Goal: Task Accomplishment & Management: Manage account settings

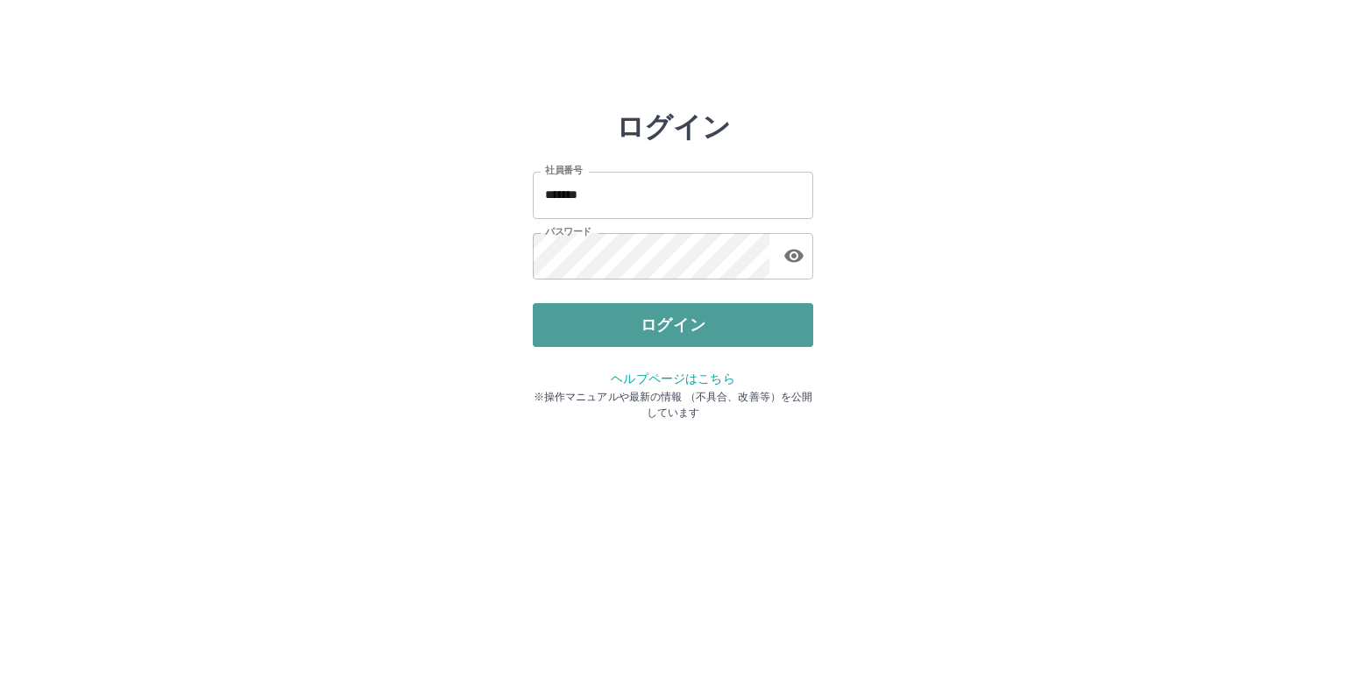
click at [619, 339] on button "ログイン" at bounding box center [673, 325] width 280 height 44
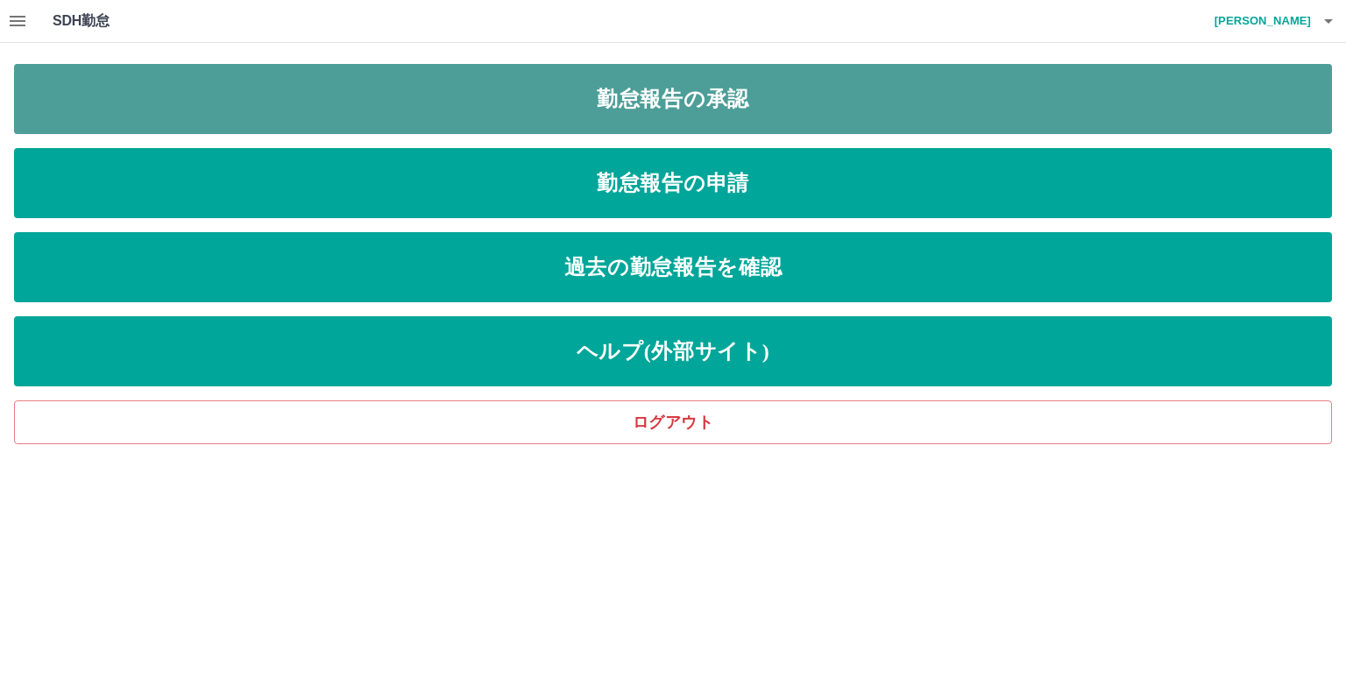
click at [746, 108] on link "勤怠報告の承認" at bounding box center [673, 99] width 1318 height 70
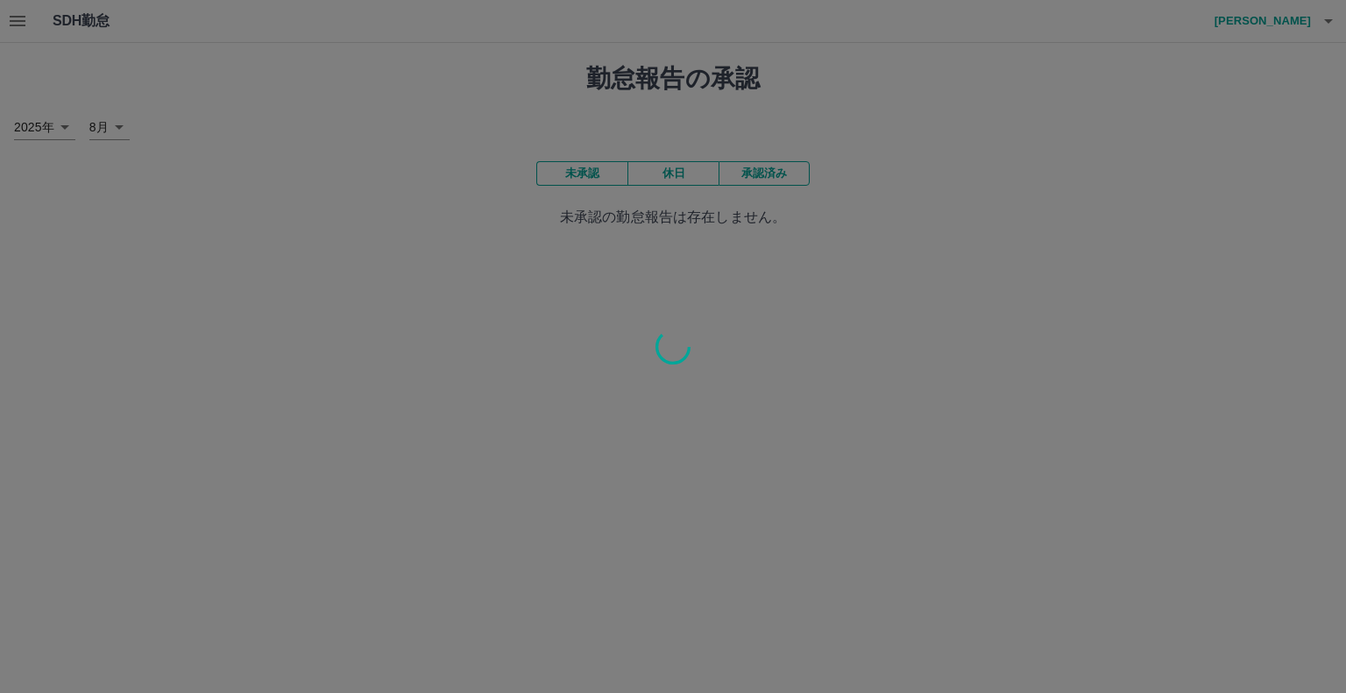
click at [782, 172] on div at bounding box center [673, 346] width 1346 height 693
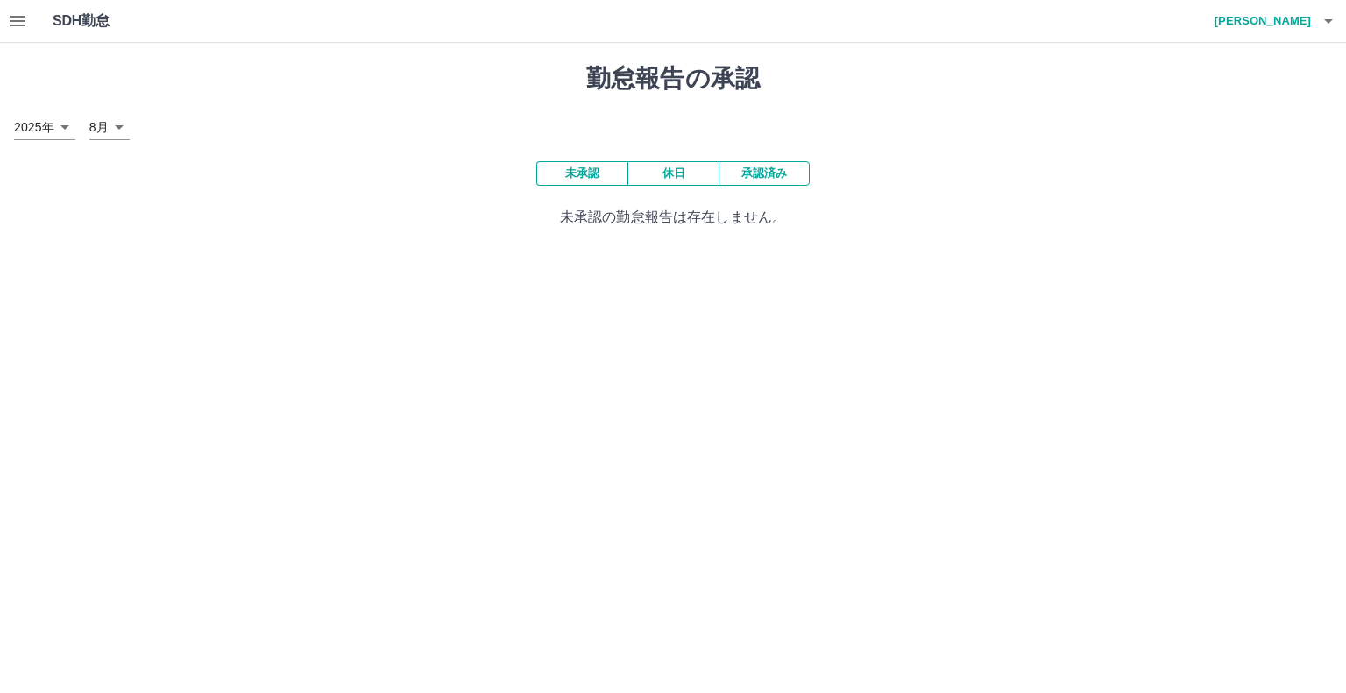
click at [782, 172] on button "承認済み" at bounding box center [764, 173] width 91 height 25
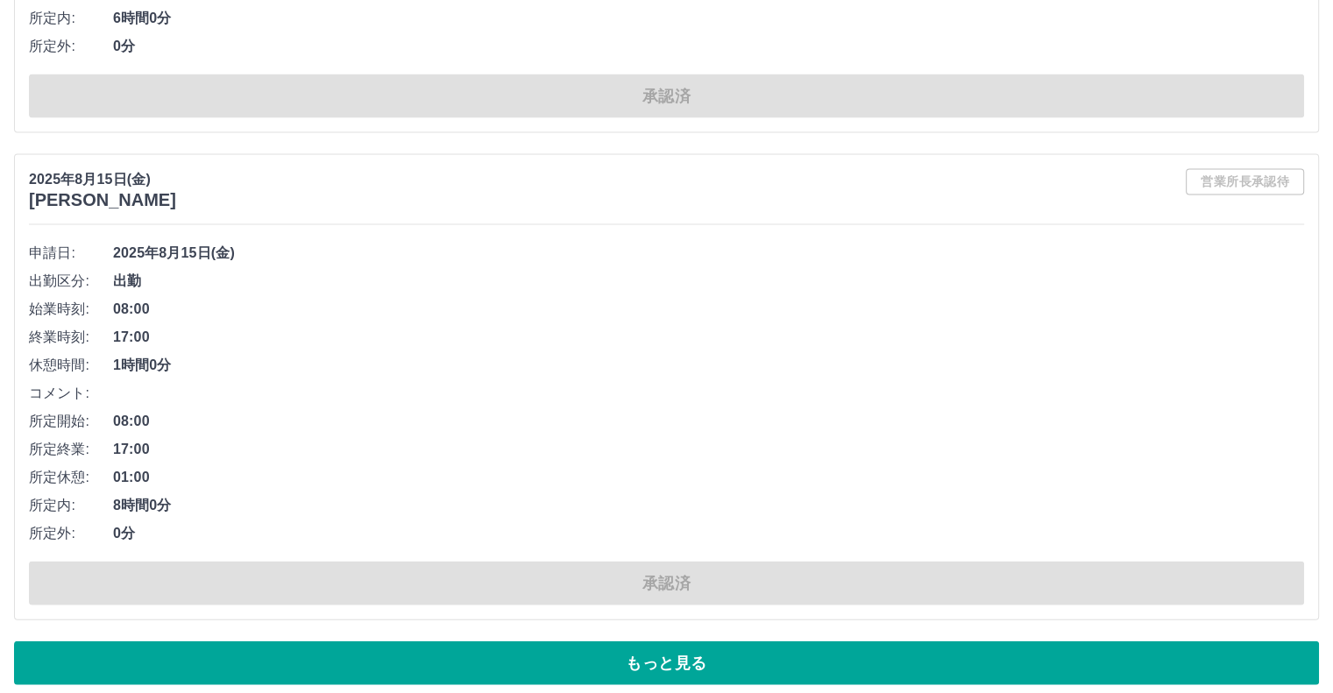
scroll to position [10240, 0]
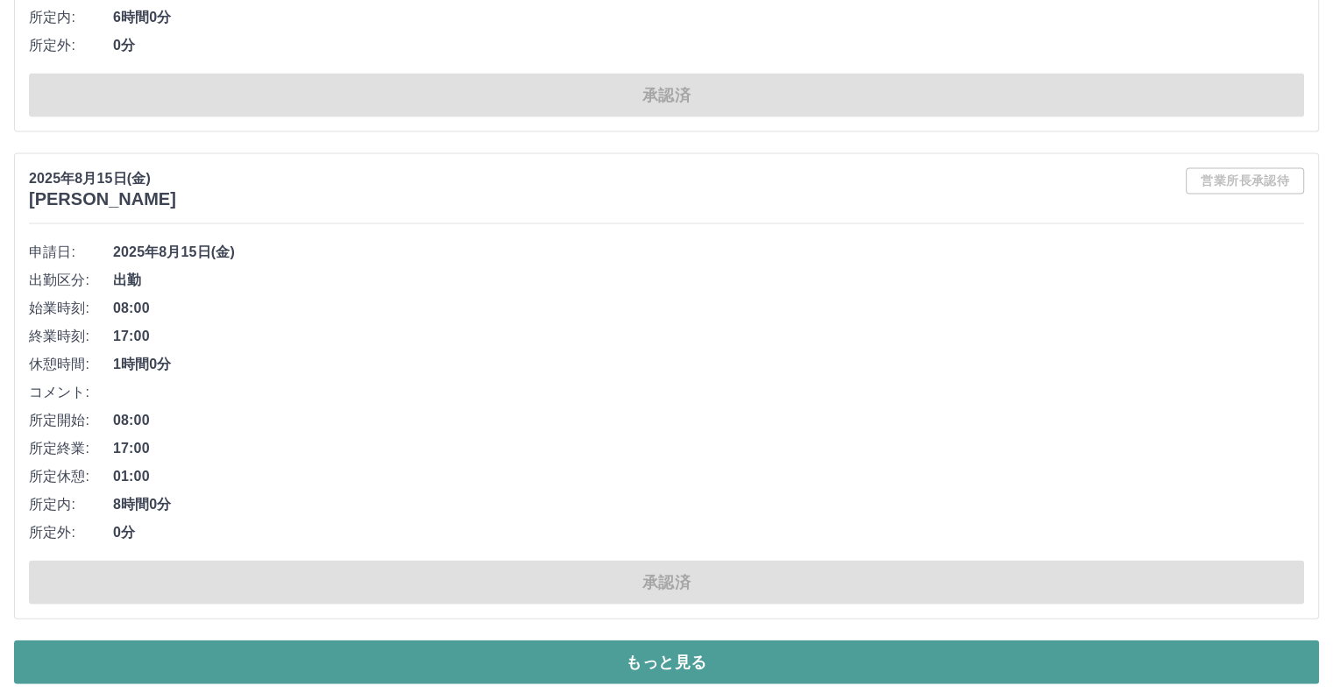
click at [710, 656] on button "もっと見る" at bounding box center [666, 663] width 1305 height 44
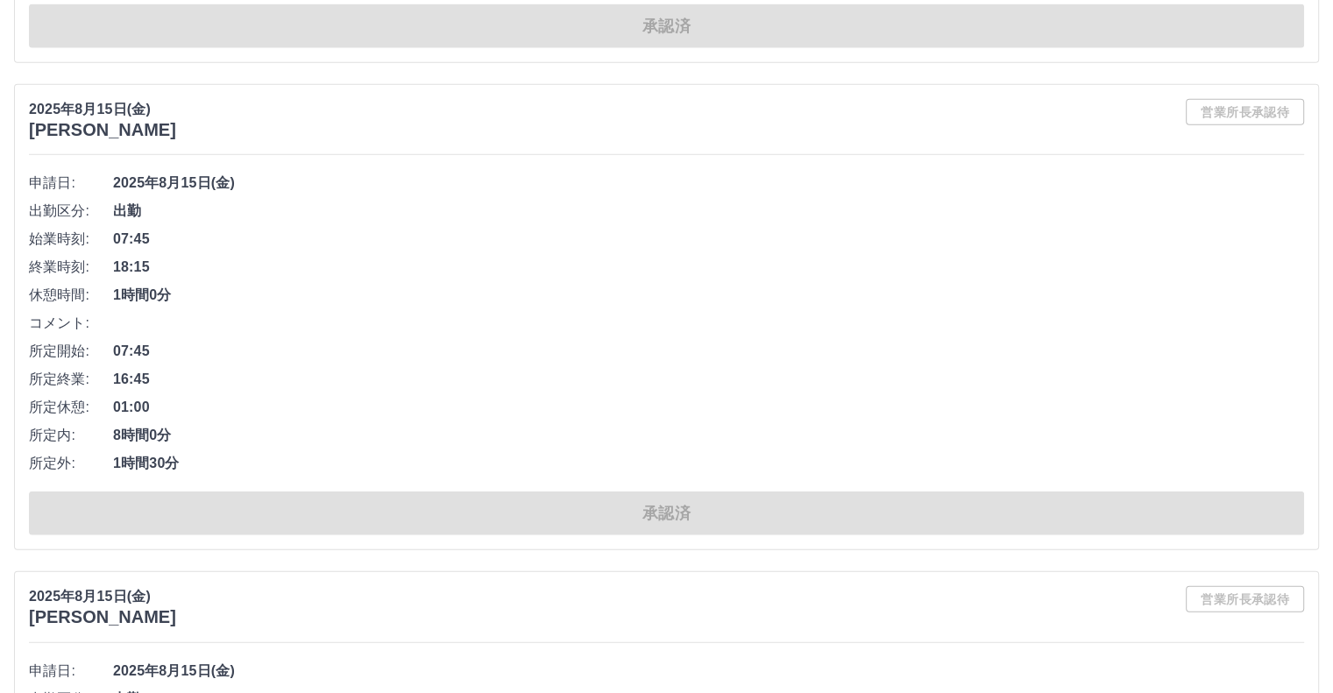
scroll to position [10766, 0]
